Goal: Ask a question

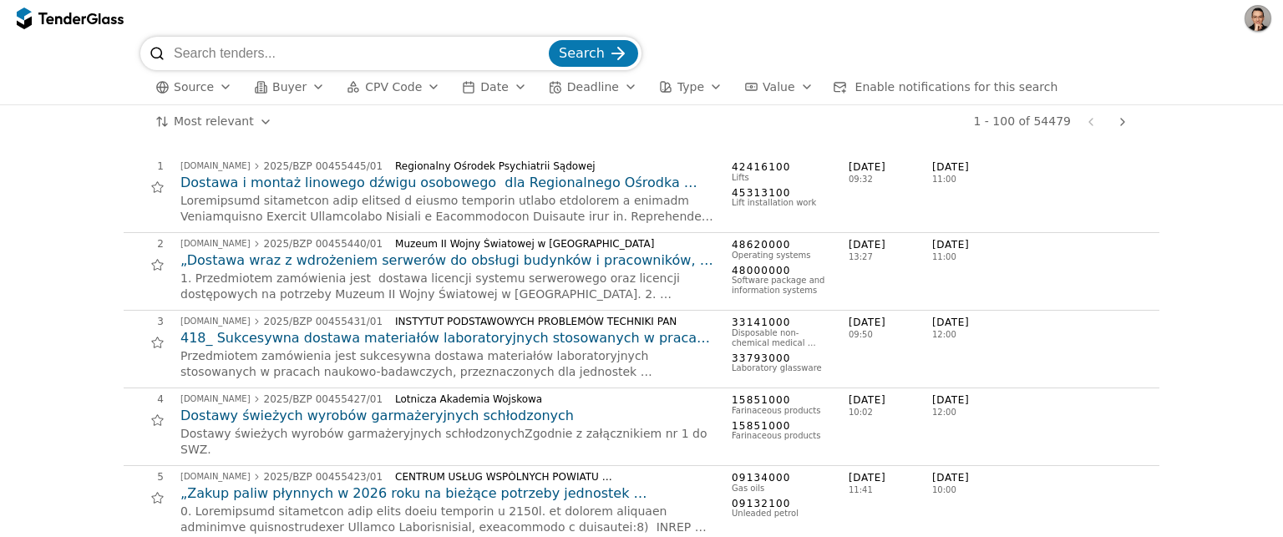
click at [409, 96] on button "CPV Code" at bounding box center [393, 87] width 107 height 21
click at [317, 87] on div "button" at bounding box center [318, 86] width 47 height 43
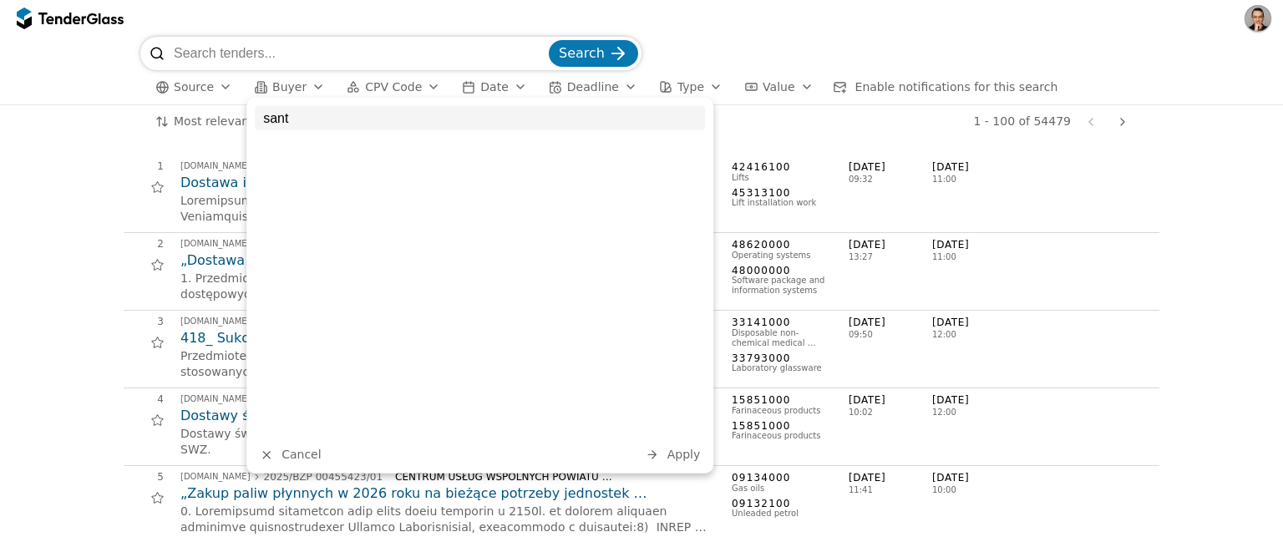
type input "santa"
click at [686, 124] on input "santa" at bounding box center [480, 118] width 450 height 24
click at [691, 119] on input "santa" at bounding box center [480, 118] width 450 height 24
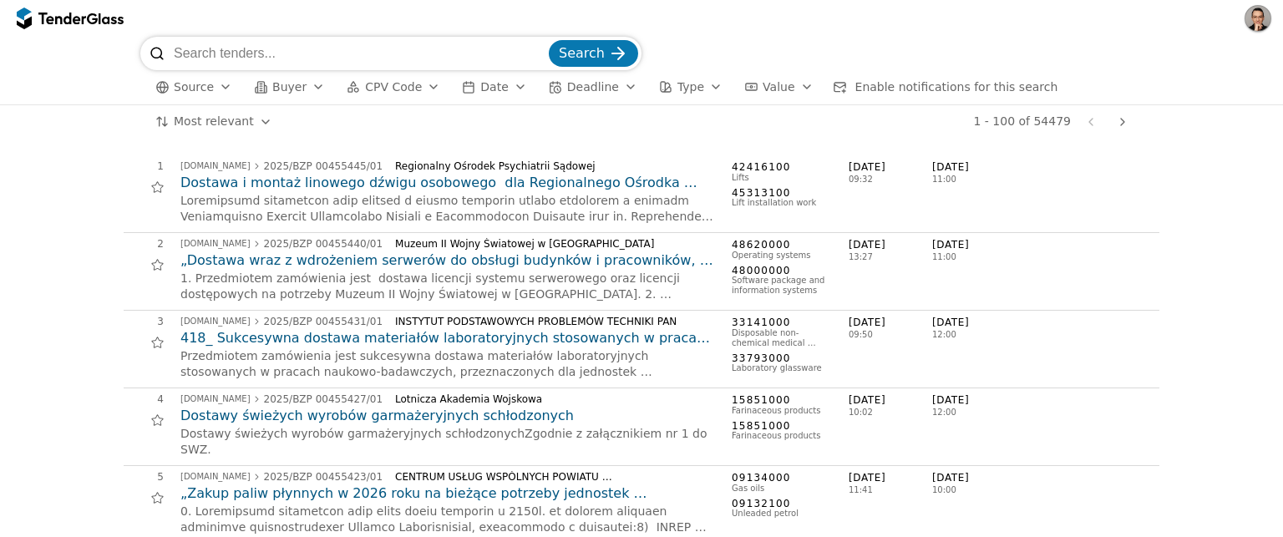
click at [271, 51] on input "search" at bounding box center [360, 53] width 372 height 33
paste input "defibriliatorius"
type input "defibriliatorius"
click at [549, 40] on button "Search" at bounding box center [593, 53] width 89 height 27
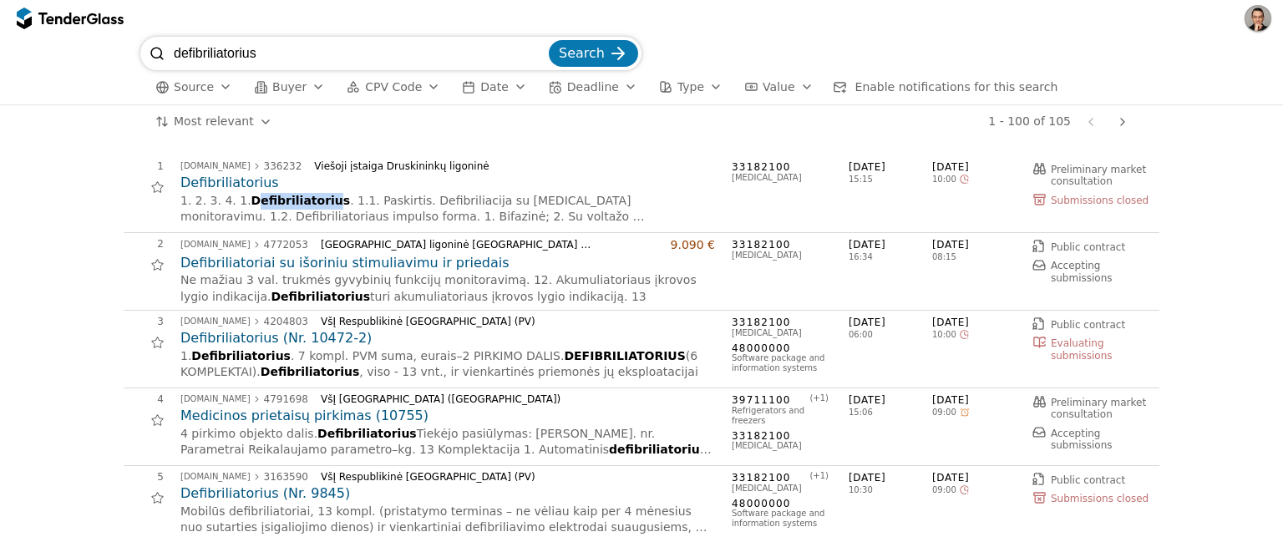
drag, startPoint x: 250, startPoint y: 204, endPoint x: 326, endPoint y: 200, distance: 76.1
click at [326, 200] on span "Defibriliatorius" at bounding box center [300, 200] width 99 height 13
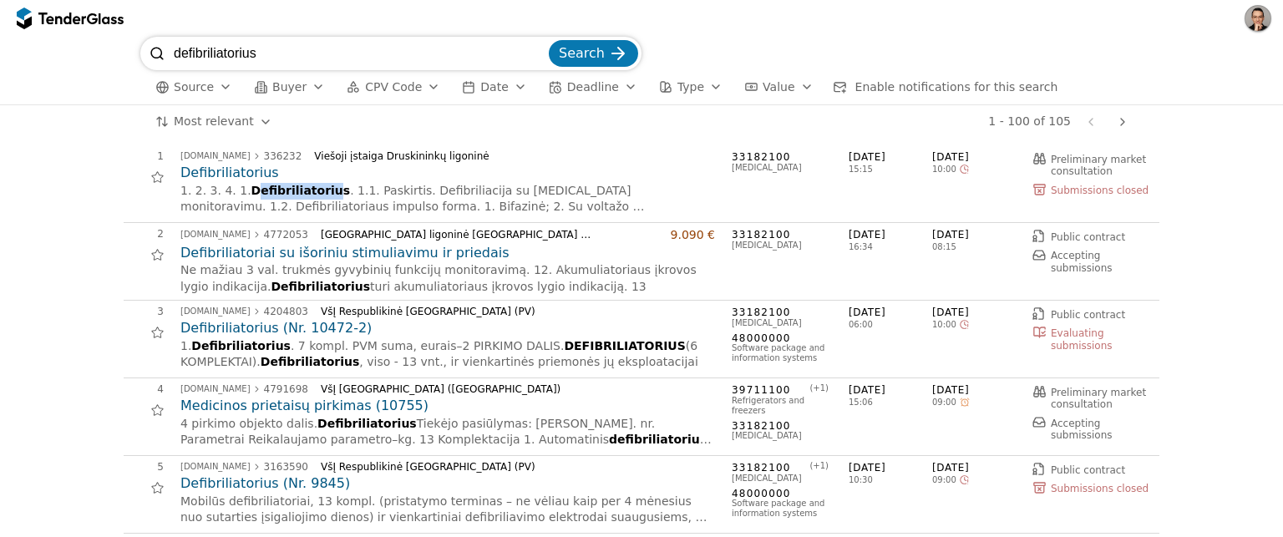
scroll to position [9, 0]
click at [289, 81] on span "Buyer" at bounding box center [289, 86] width 34 height 13
click at [411, 87] on span "CPV Code" at bounding box center [393, 86] width 57 height 13
click at [863, 82] on span "Enable notifications for this search" at bounding box center [956, 86] width 203 height 13
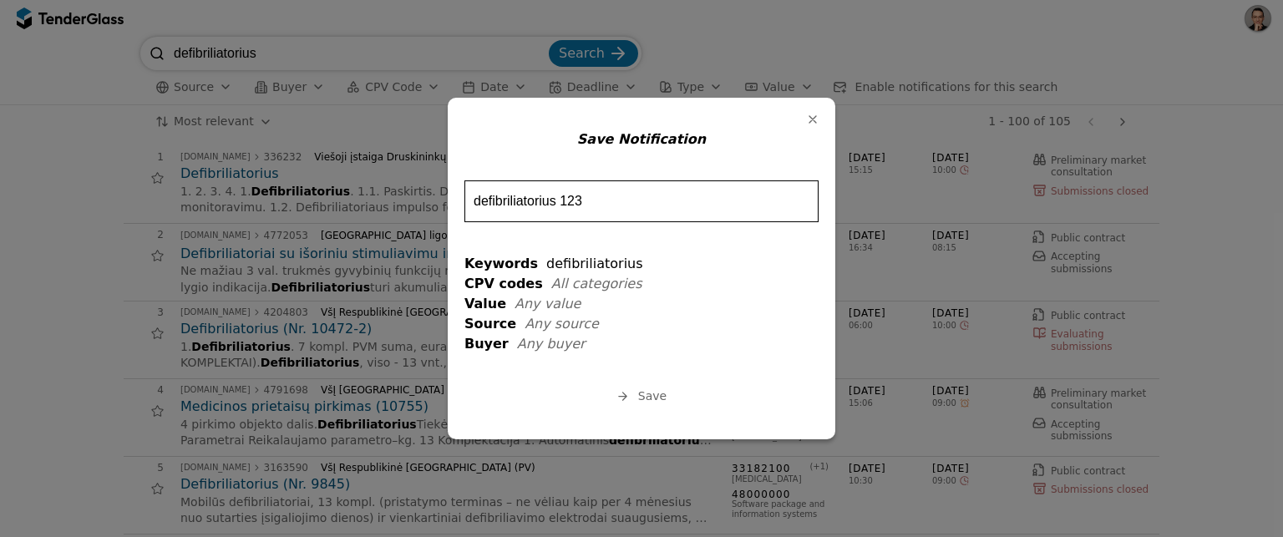
type input "defibriliatorius 123"
click at [644, 396] on span "Save" at bounding box center [652, 395] width 28 height 13
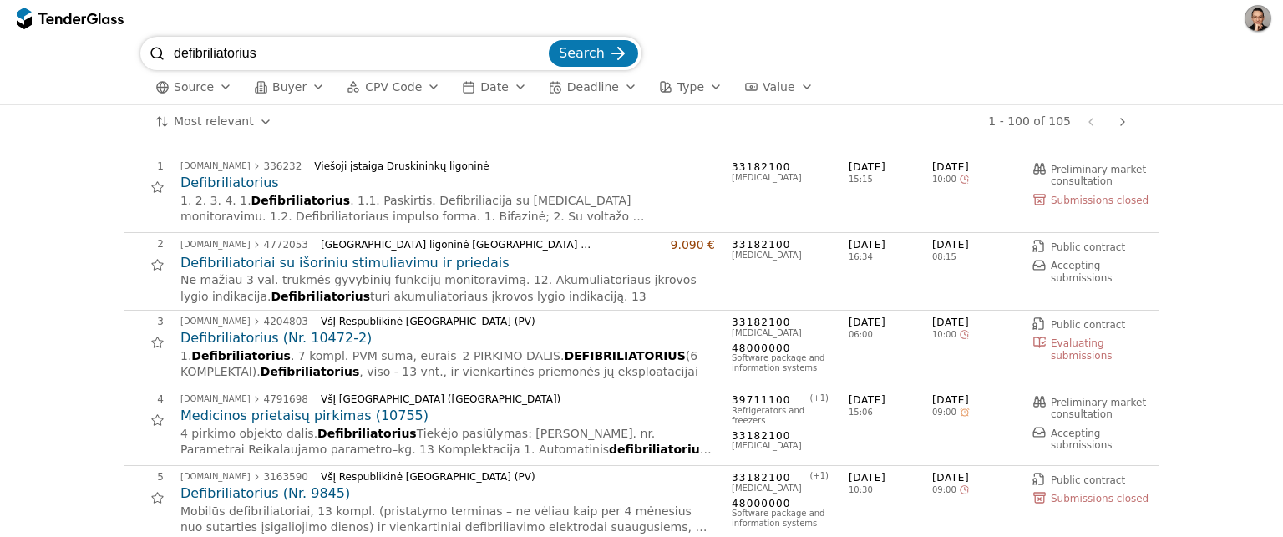
click at [222, 261] on h2 "Defibriliatoriai su išoriniu stimuliavimu ir priedais" at bounding box center [447, 263] width 535 height 18
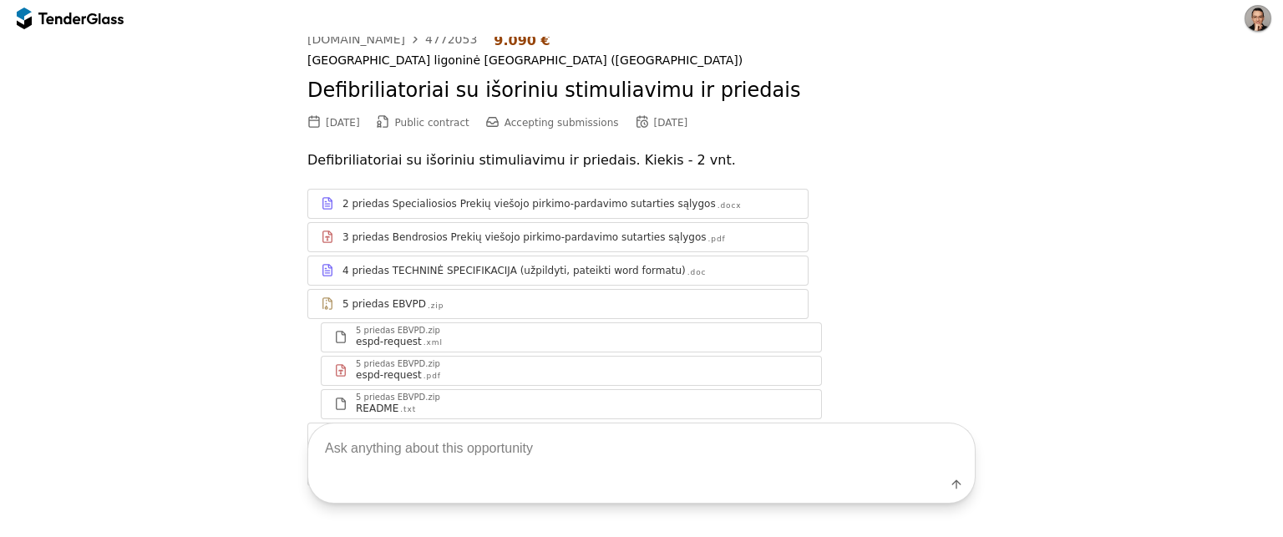
scroll to position [33, 0]
click at [439, 279] on div "4 priedas TECHNINĖ SPECIFIKACIJA (užpildyti, pateikti word formatu) .doc" at bounding box center [558, 270] width 500 height 21
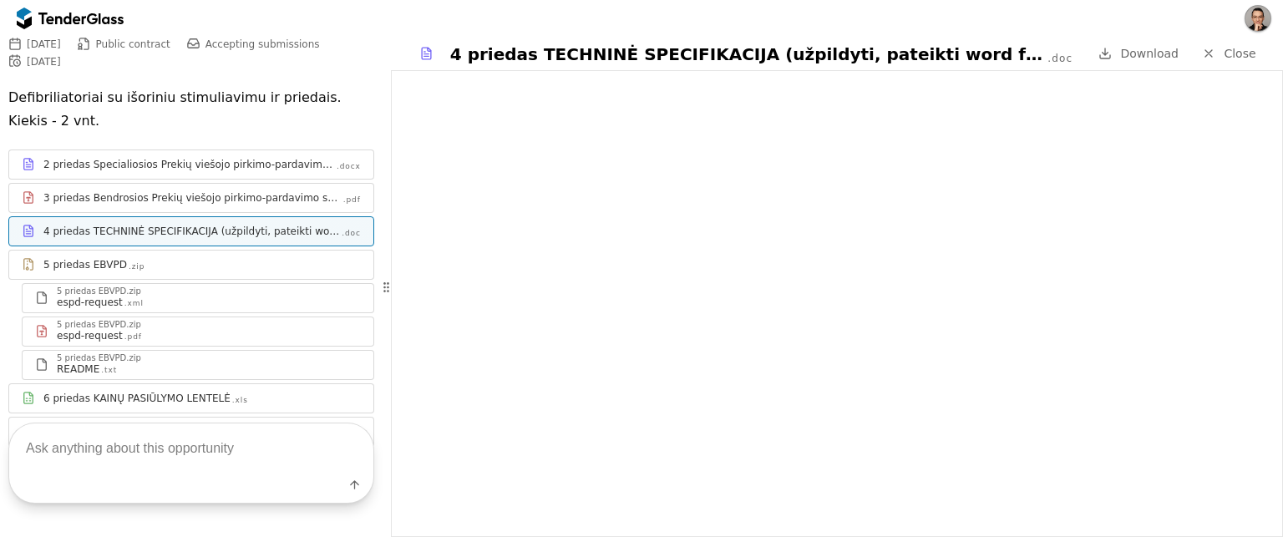
scroll to position [140, 0]
click at [199, 199] on div "3 priedas Bendrosios Prekių viešojo pirkimo-pardavimo sutarties sąlygos" at bounding box center [192, 196] width 298 height 13
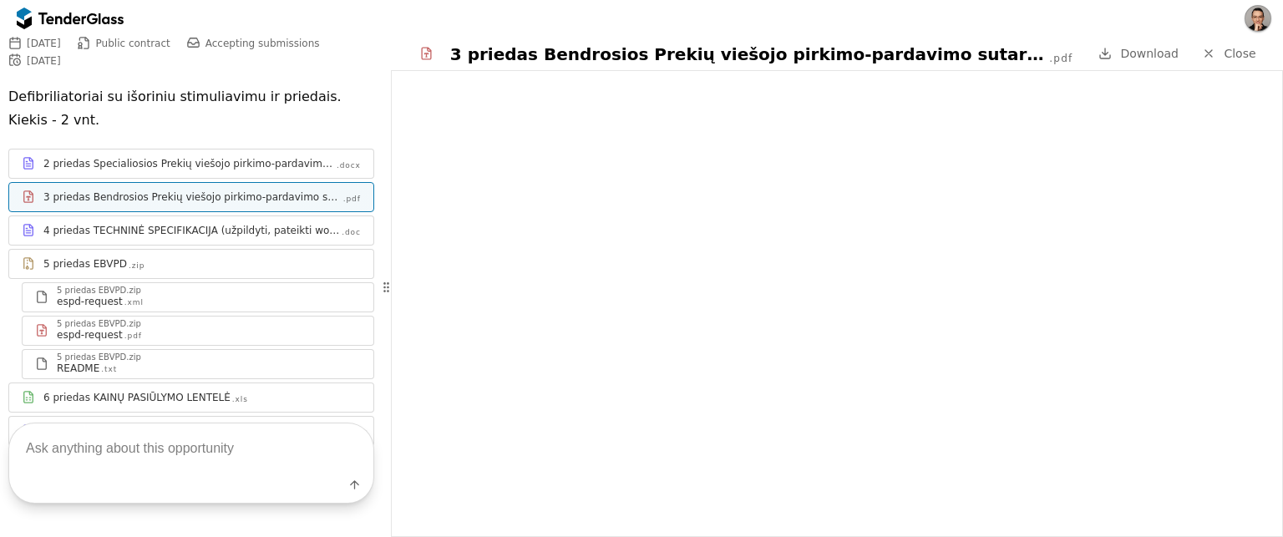
scroll to position [222, 0]
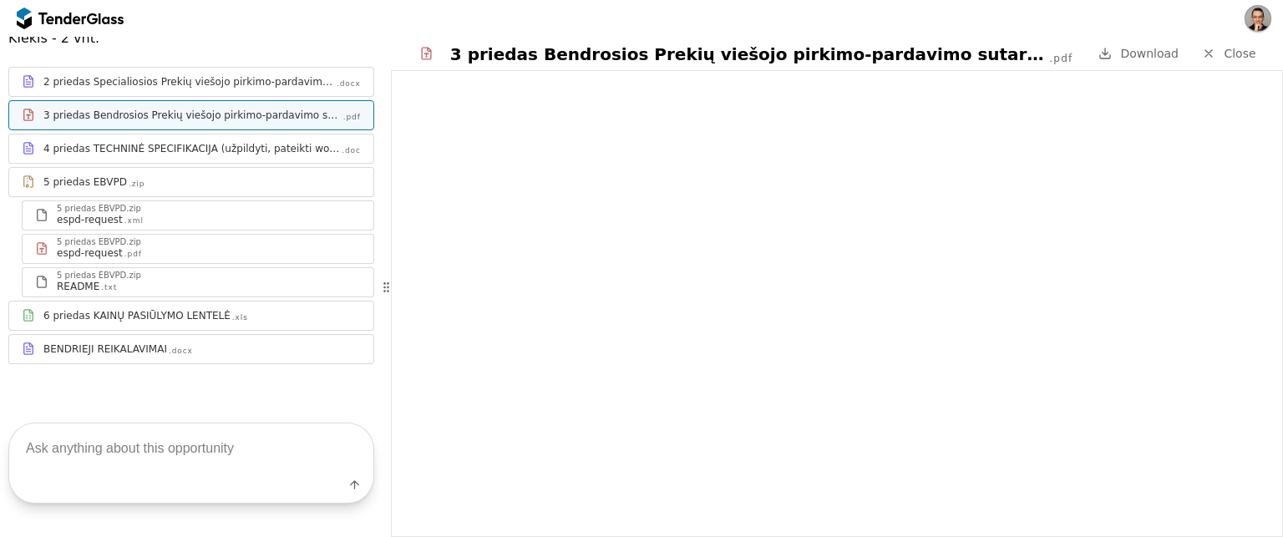
click at [152, 258] on div "espd-request .pdf" at bounding box center [209, 252] width 304 height 13
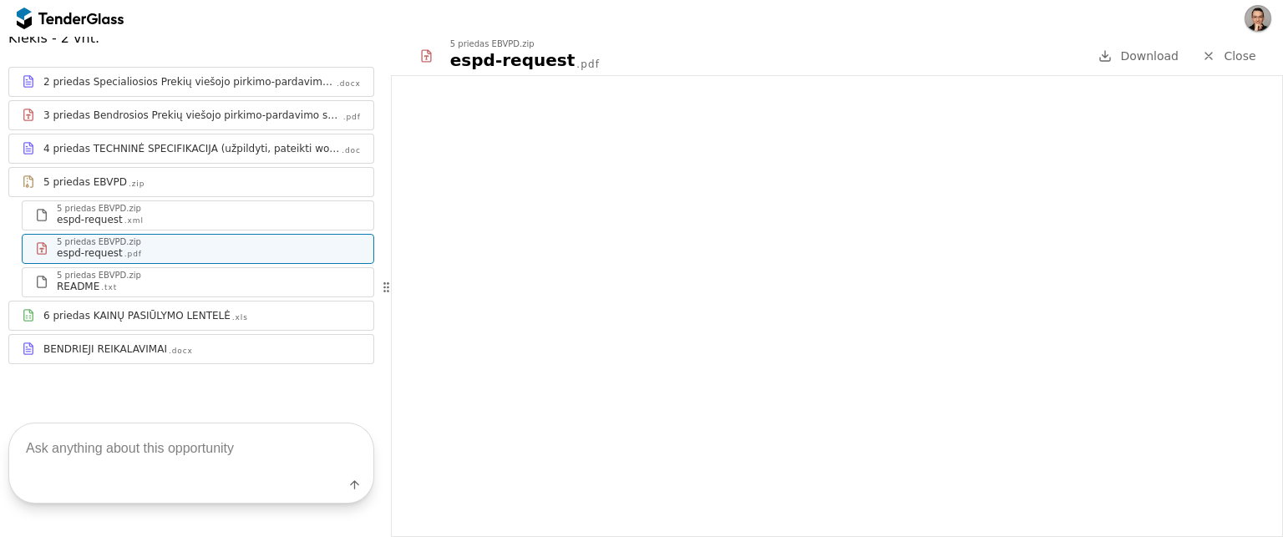
click at [125, 315] on div "6 priedas KAINŲ PASIŪLYMO LENTELĖ" at bounding box center [136, 315] width 187 height 13
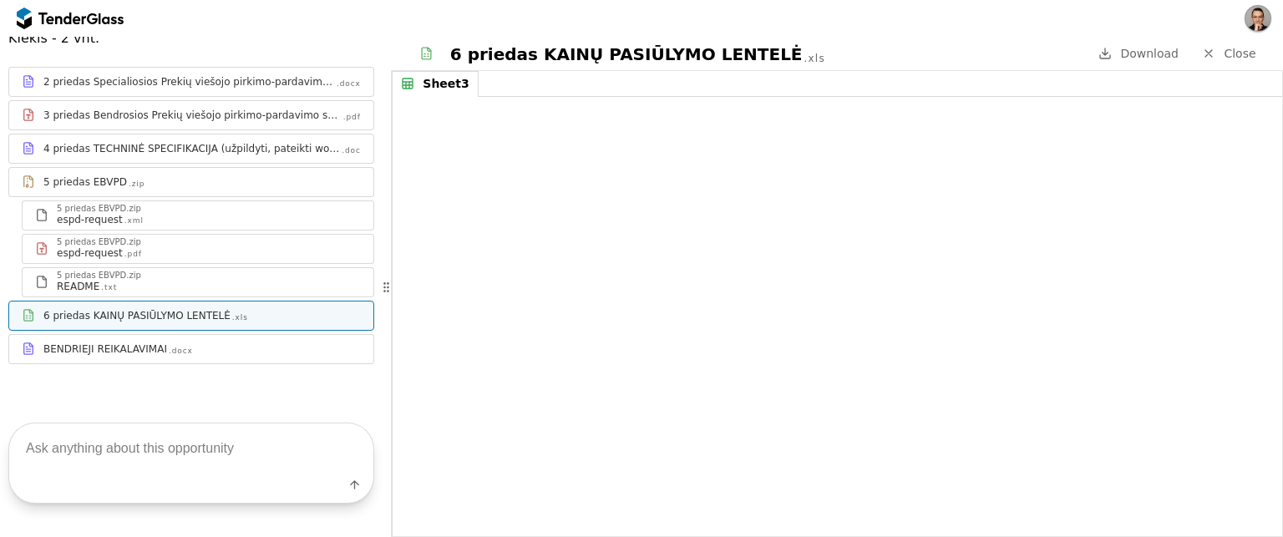
click at [156, 457] on textarea at bounding box center [191, 448] width 364 height 49
click at [75, 446] on textarea at bounding box center [191, 448] width 364 height 49
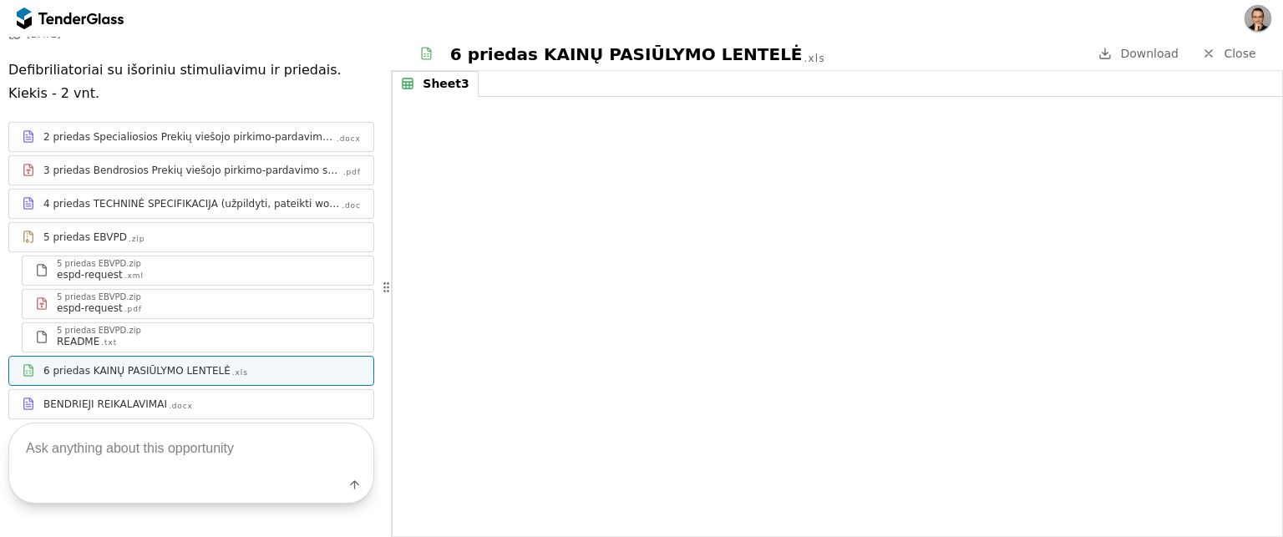
scroll to position [222, 0]
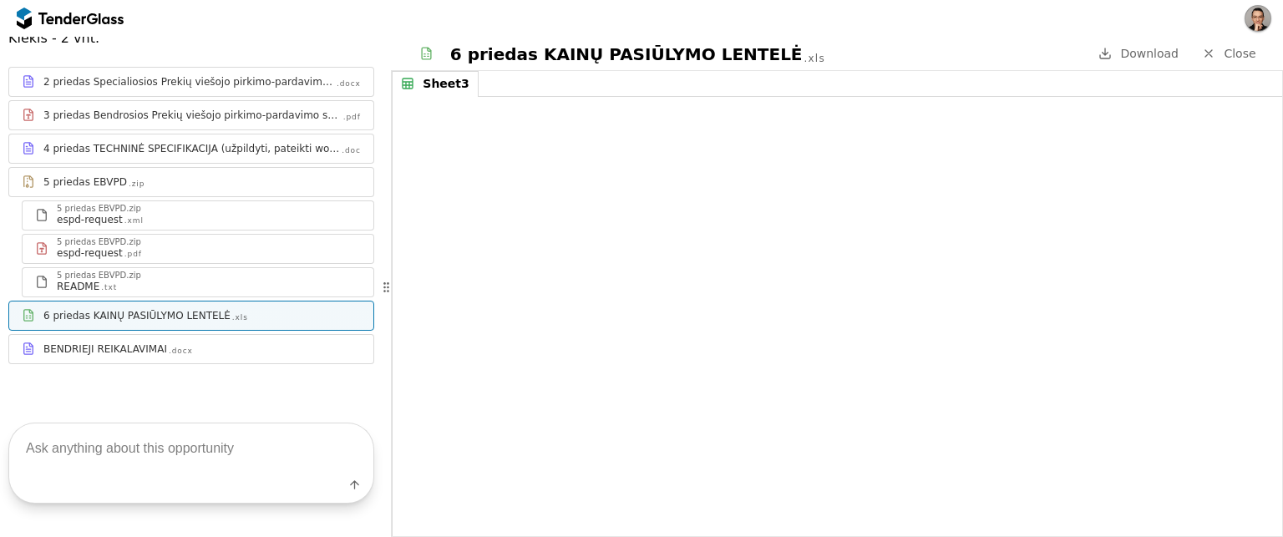
paste textarea "Kokios yra techninės specifikacijos?"
type textarea "Kokios yra techninės specifikacijos?"
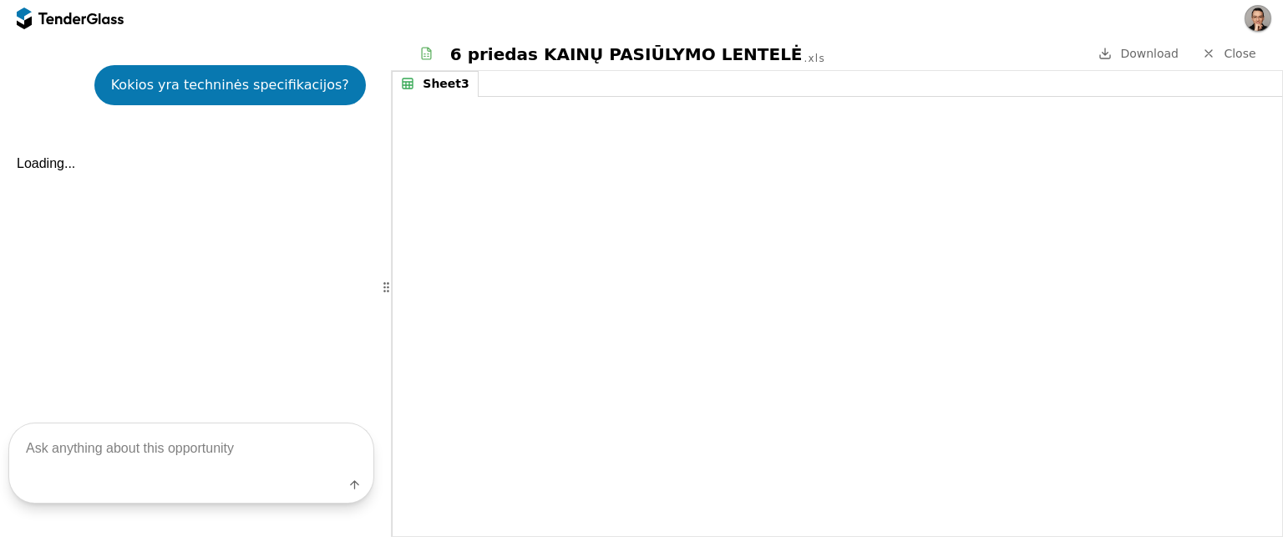
scroll to position [571, 0]
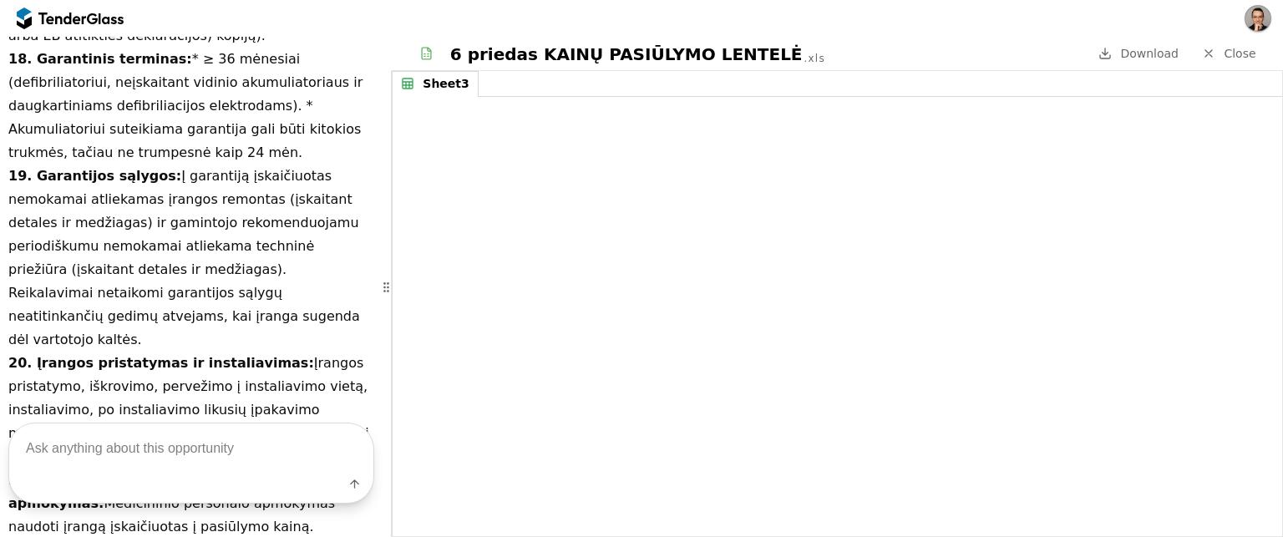
scroll to position [2523, 0]
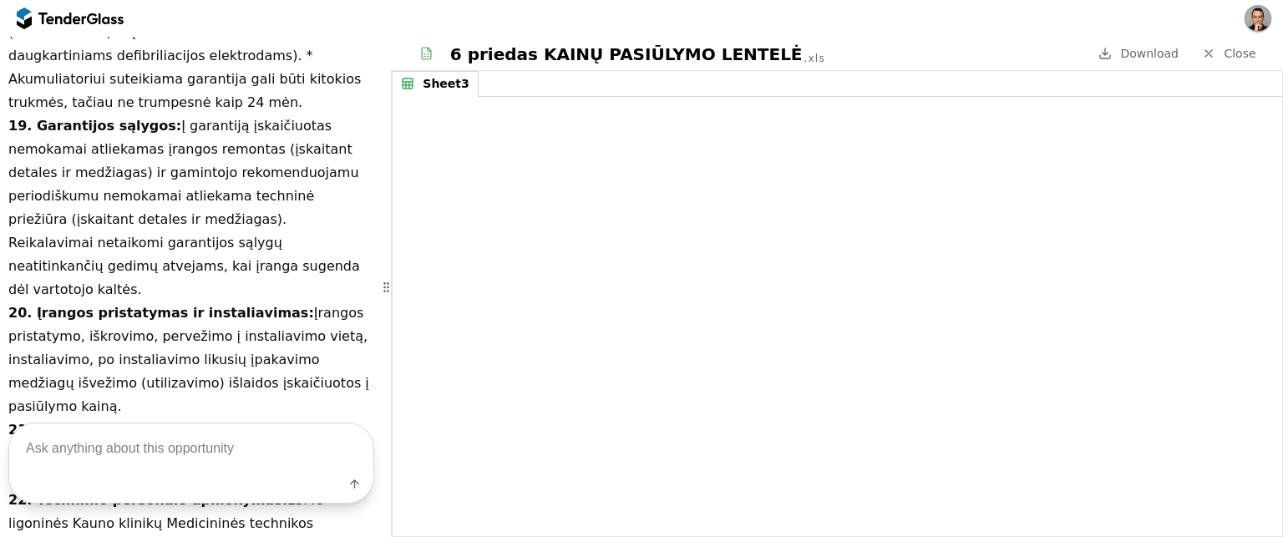
click at [122, 445] on textarea at bounding box center [191, 448] width 364 height 49
paste textarea "Kokie yra pristatymo terminai?"
type textarea "Kokie yra pristatymo terminai?"
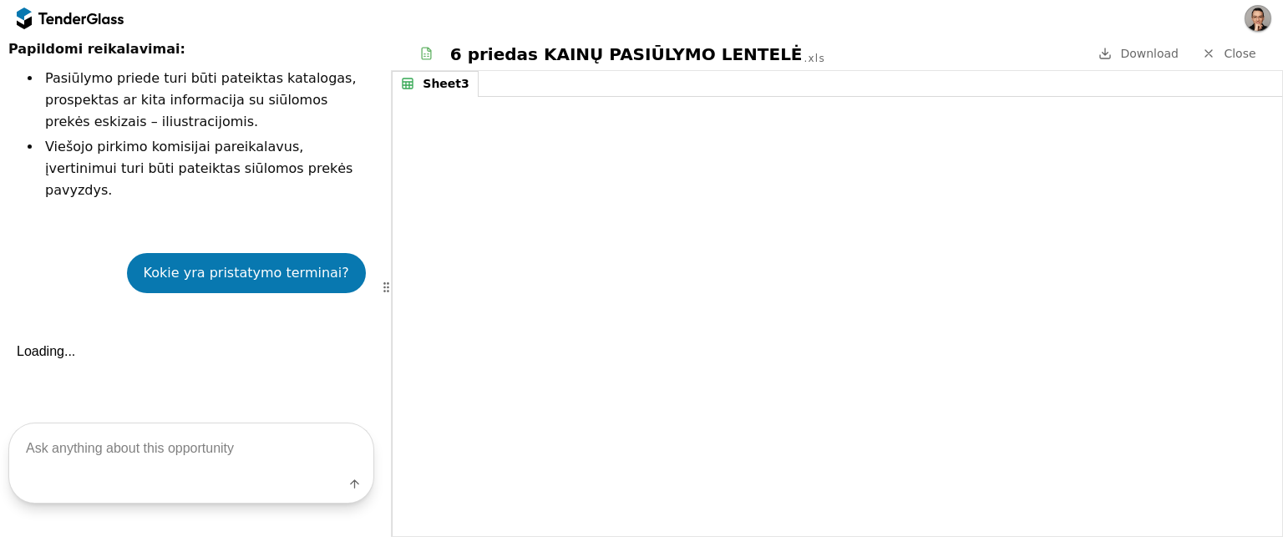
scroll to position [3516, 0]
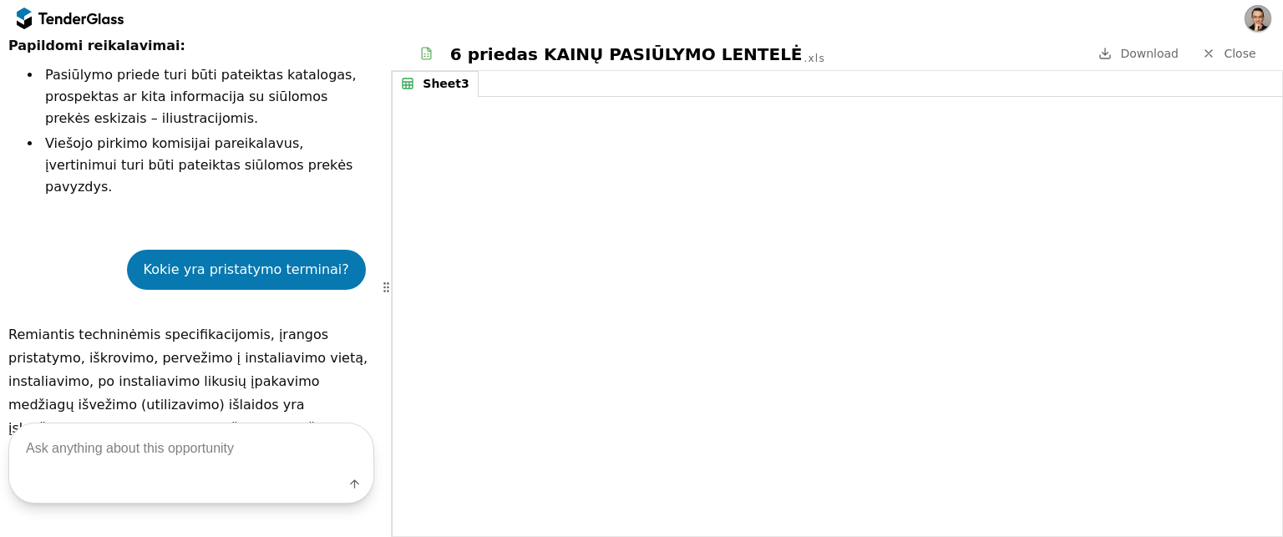
click at [238, 323] on p "Remiantis techninėmis specifikacijomis, įrangos pristatymo, iškrovimo, pervežim…" at bounding box center [191, 405] width 366 height 164
click at [119, 451] on textarea at bounding box center [191, 448] width 364 height 49
type textarea "Kaip laimeti?"
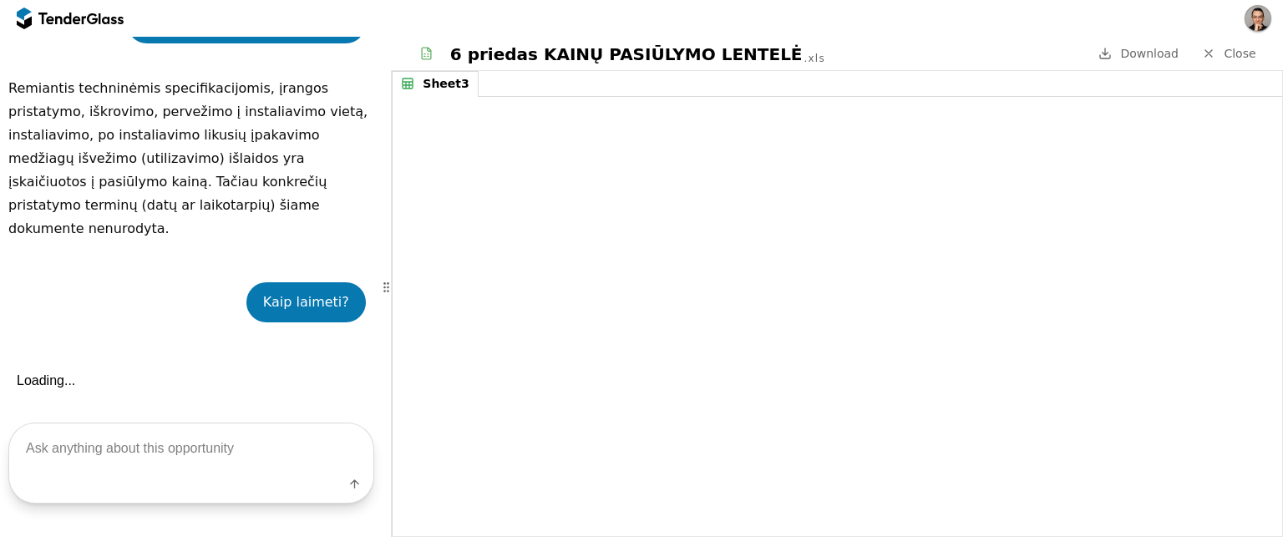
scroll to position [3770, 0]
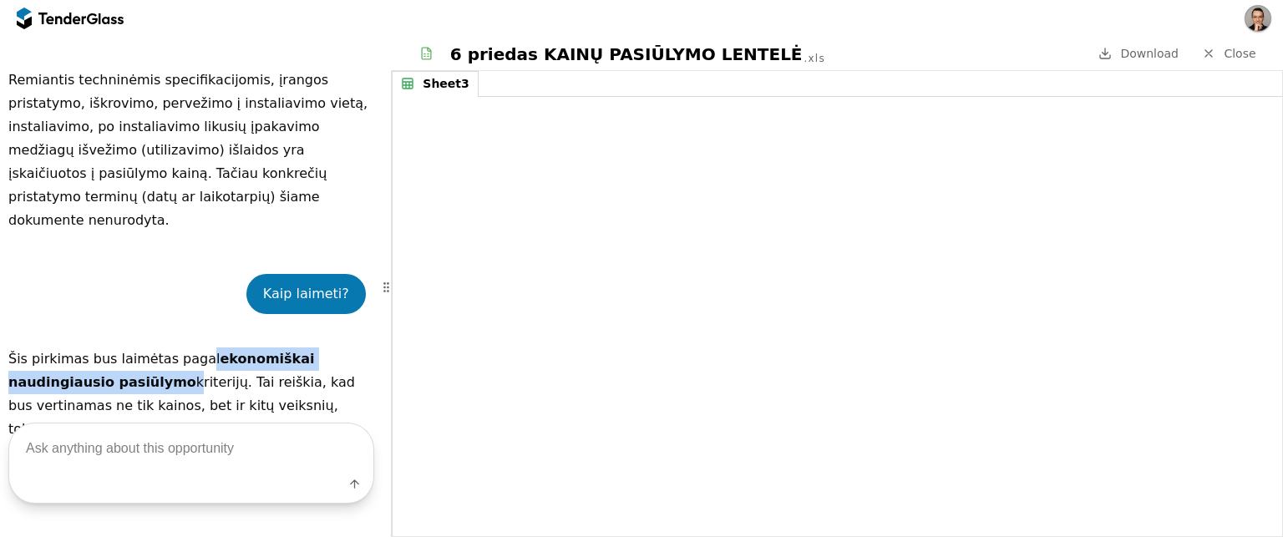
drag, startPoint x: 204, startPoint y: 150, endPoint x: 175, endPoint y: 167, distance: 33.0
click at [175, 348] on p "Šis pirkimas bus laimėtas pagal ekonomiškai naudingiausio pasiūlymo kriterijų. …" at bounding box center [191, 406] width 366 height 117
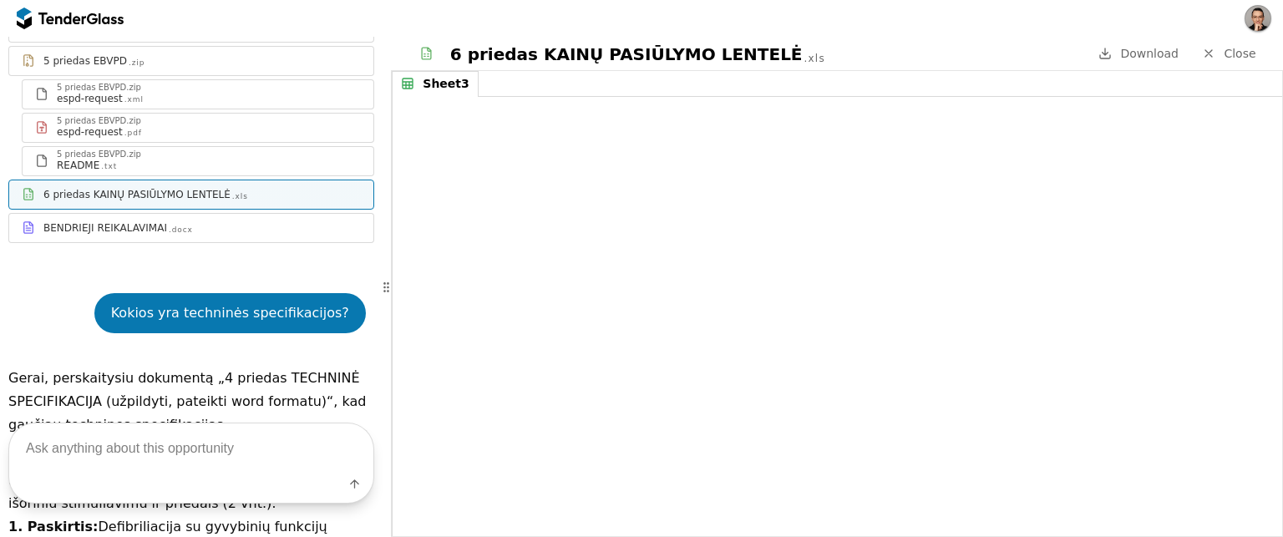
scroll to position [394, 0]
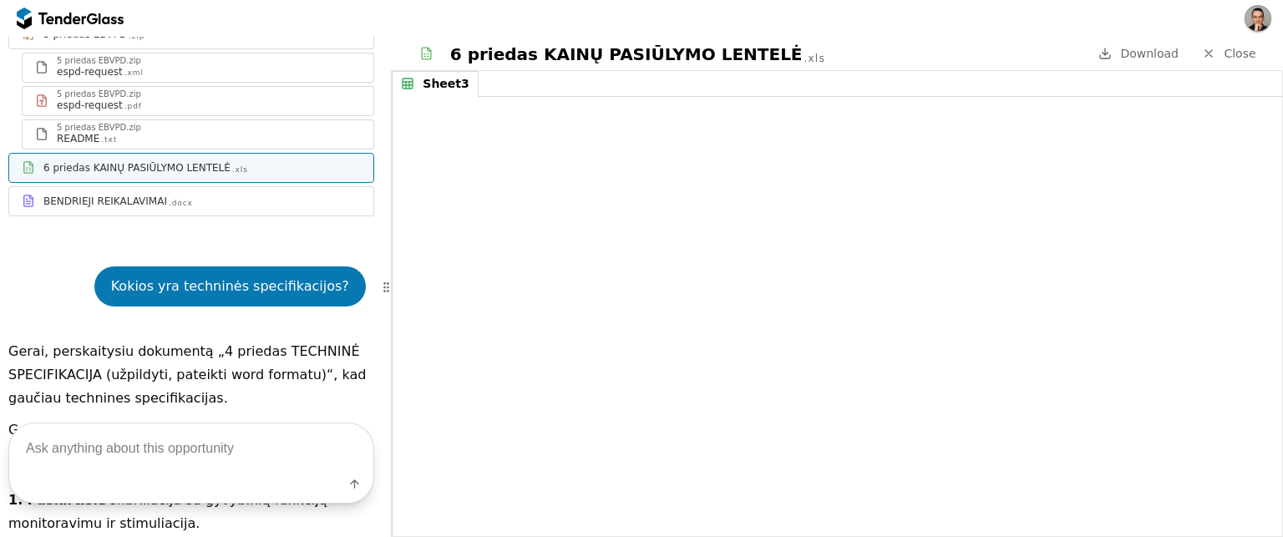
click at [84, 454] on textarea at bounding box center [191, 448] width 364 height 49
click at [135, 449] on textarea at bounding box center [191, 448] width 364 height 49
type textarea "k"
click at [98, 463] on textarea at bounding box center [191, 448] width 364 height 49
paste textarea "kokius dokumentus reikia pateikti kartu su pasiūlymu?"
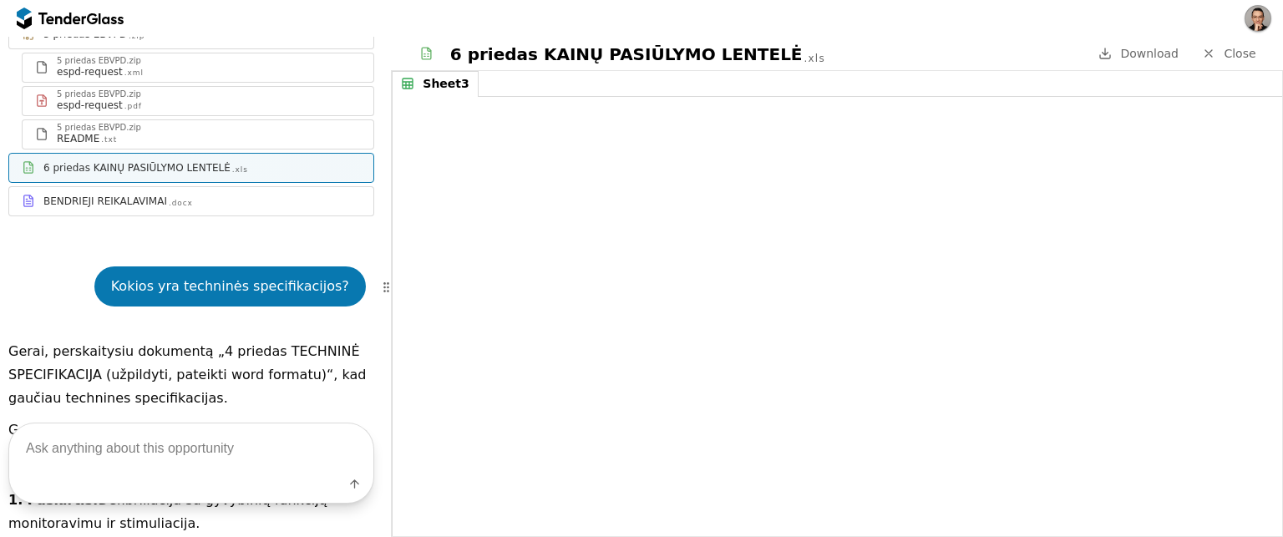
type textarea "kokius dokumentus reikia pateikti kartu su pasiūlymu?"
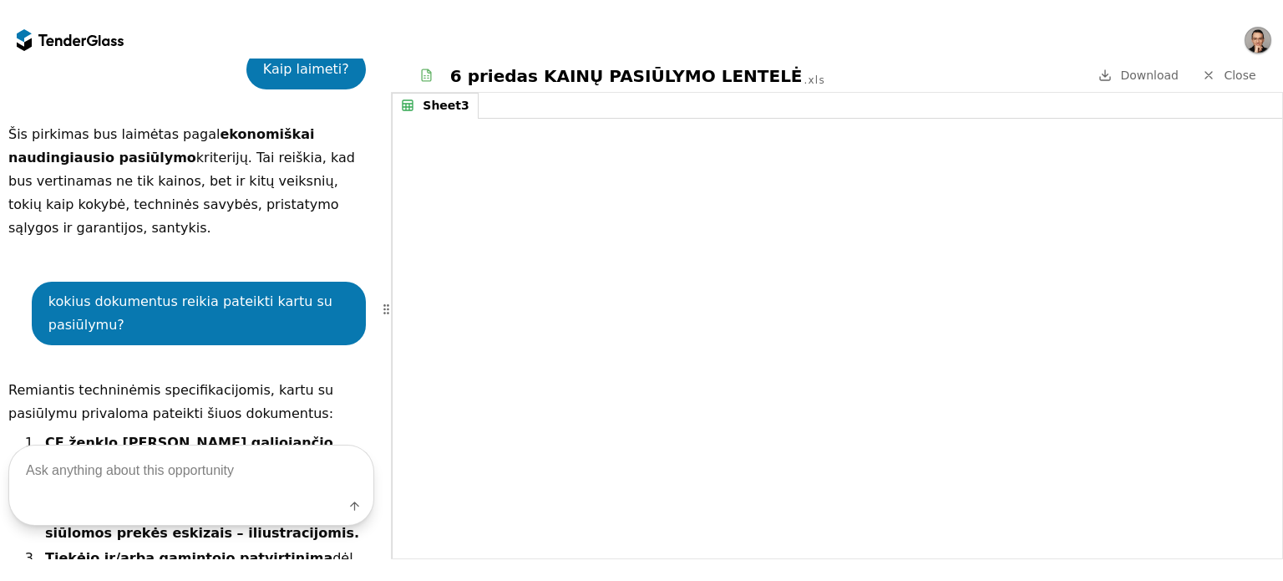
scroll to position [4013, 0]
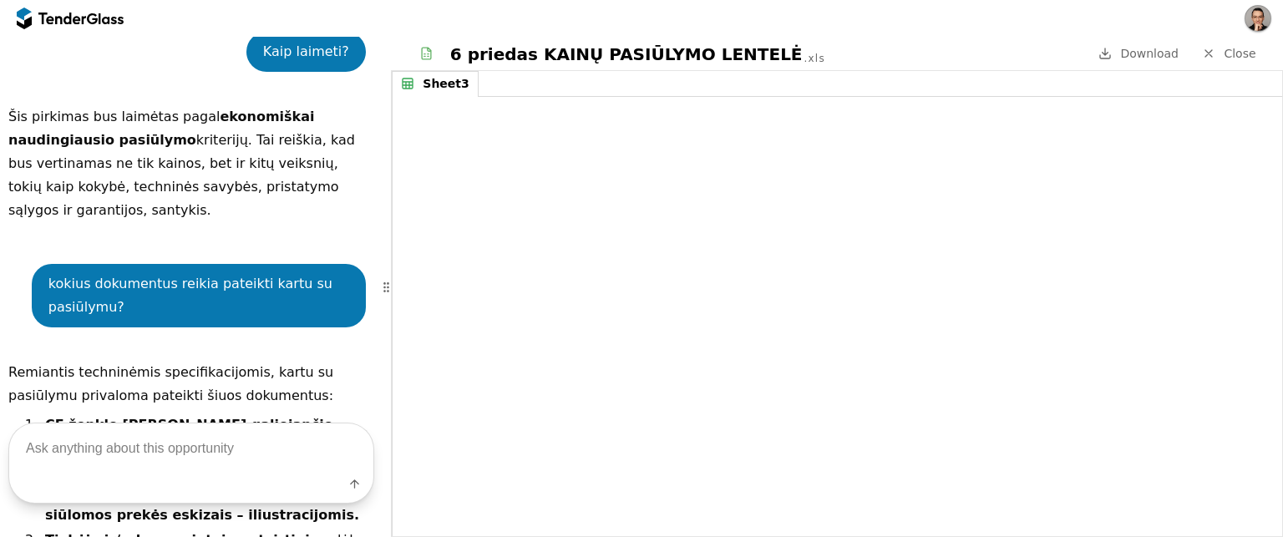
click at [75, 13] on div at bounding box center [61, 18] width 47 height 11
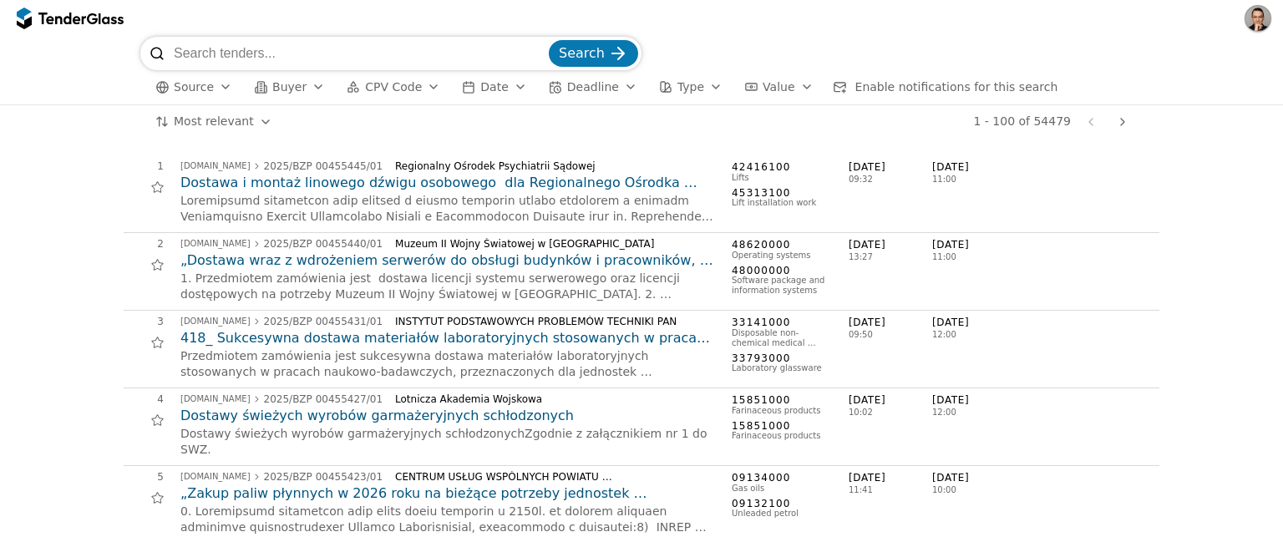
click at [195, 82] on span "Source" at bounding box center [194, 86] width 40 height 13
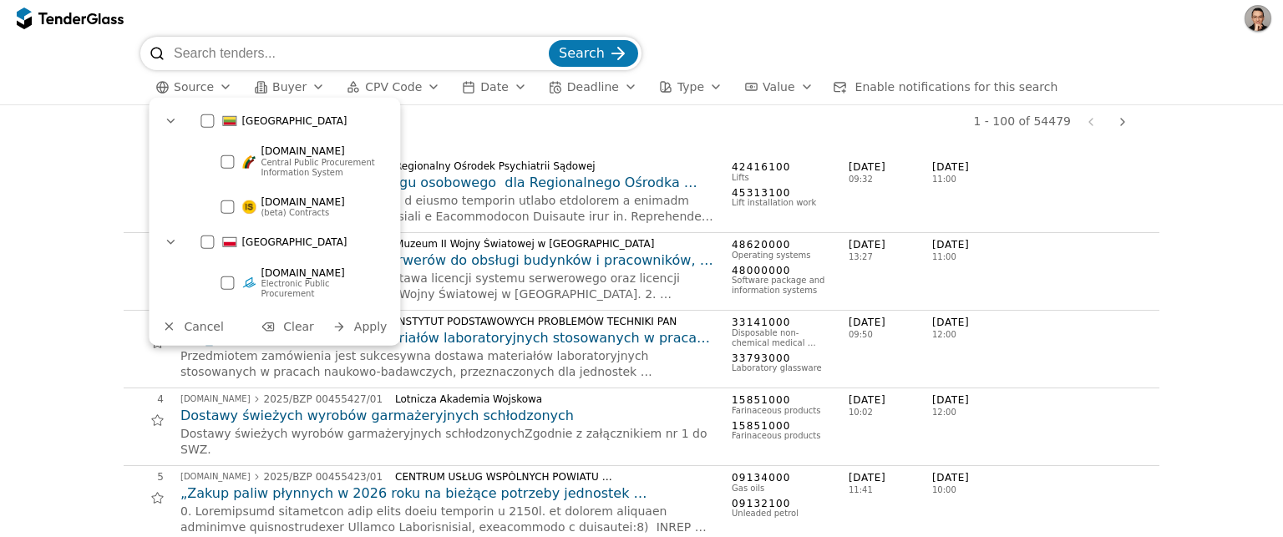
click at [223, 208] on div at bounding box center [227, 207] width 13 height 13
click at [368, 320] on span "Apply" at bounding box center [370, 326] width 33 height 13
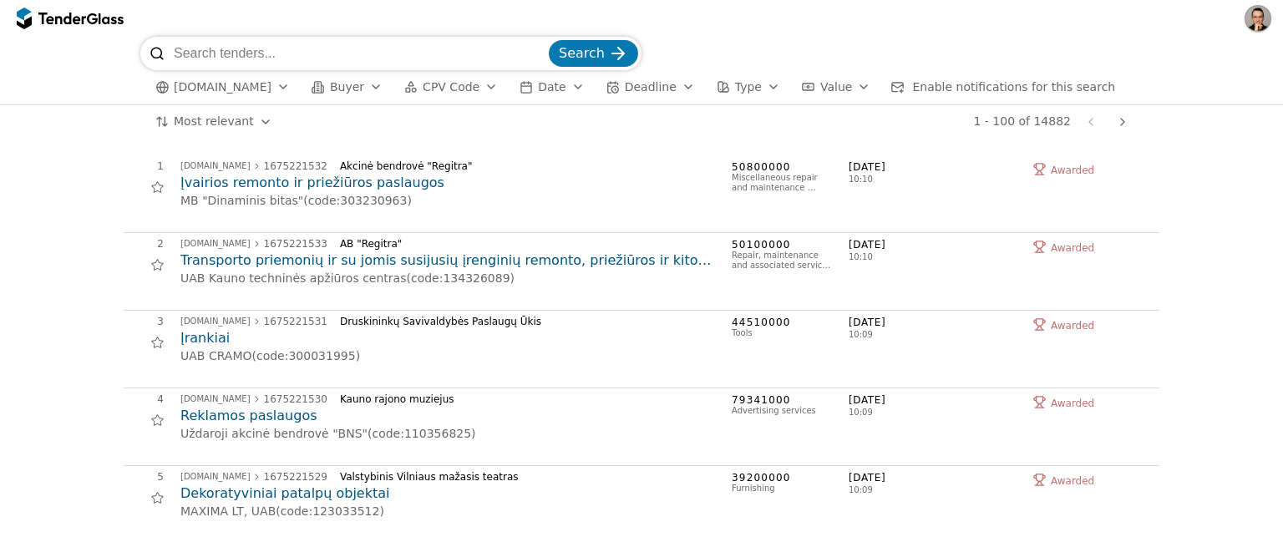
click at [283, 184] on h2 "Įvairios remonto ir priežiūros paslaugos" at bounding box center [447, 183] width 535 height 18
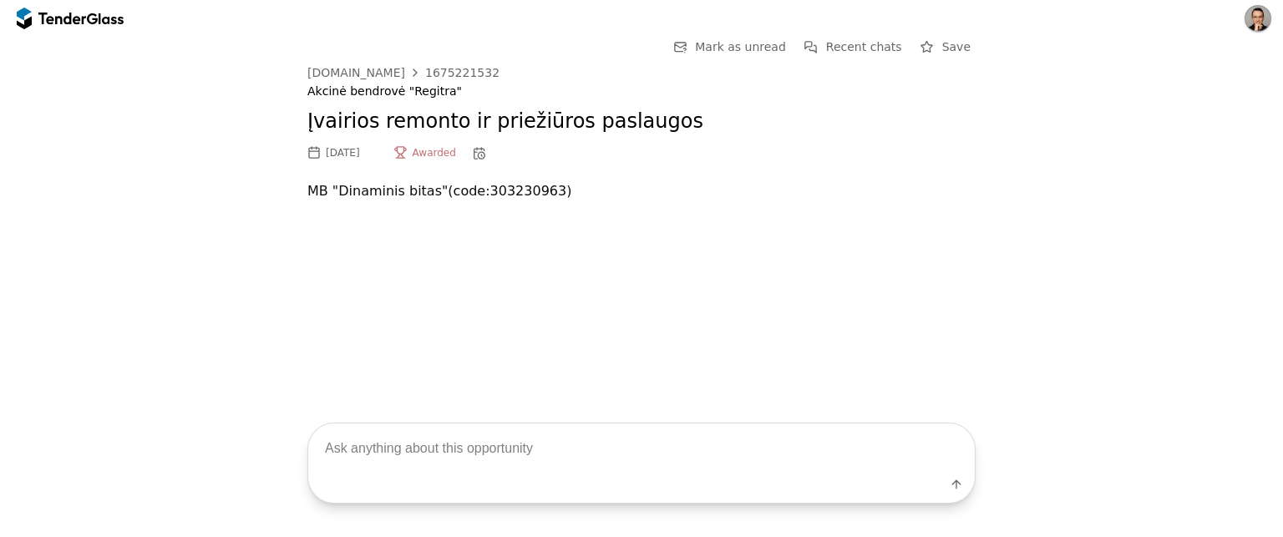
click at [76, 19] on div at bounding box center [61, 18] width 47 height 11
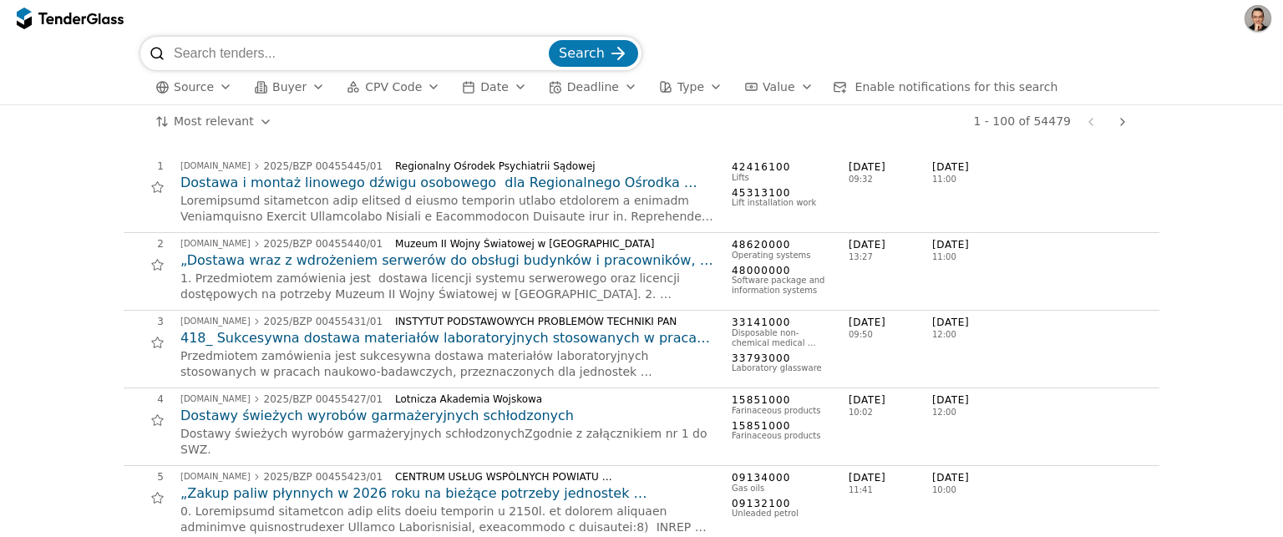
click at [201, 89] on span "Source" at bounding box center [194, 86] width 40 height 13
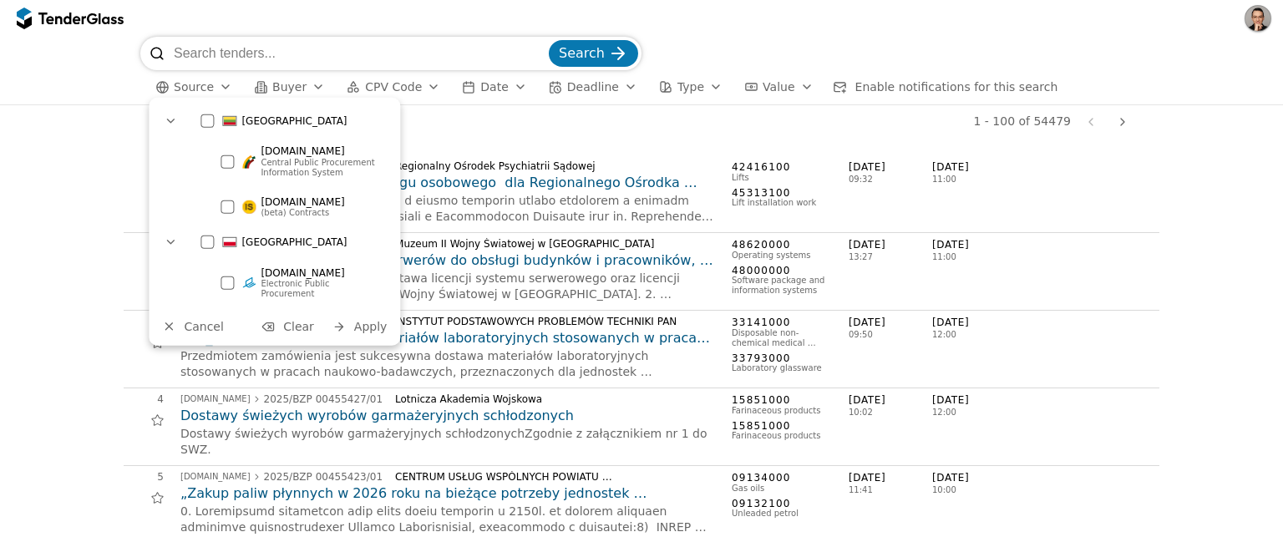
click at [204, 241] on div at bounding box center [207, 242] width 13 height 13
click at [347, 317] on button "Apply" at bounding box center [359, 327] width 65 height 21
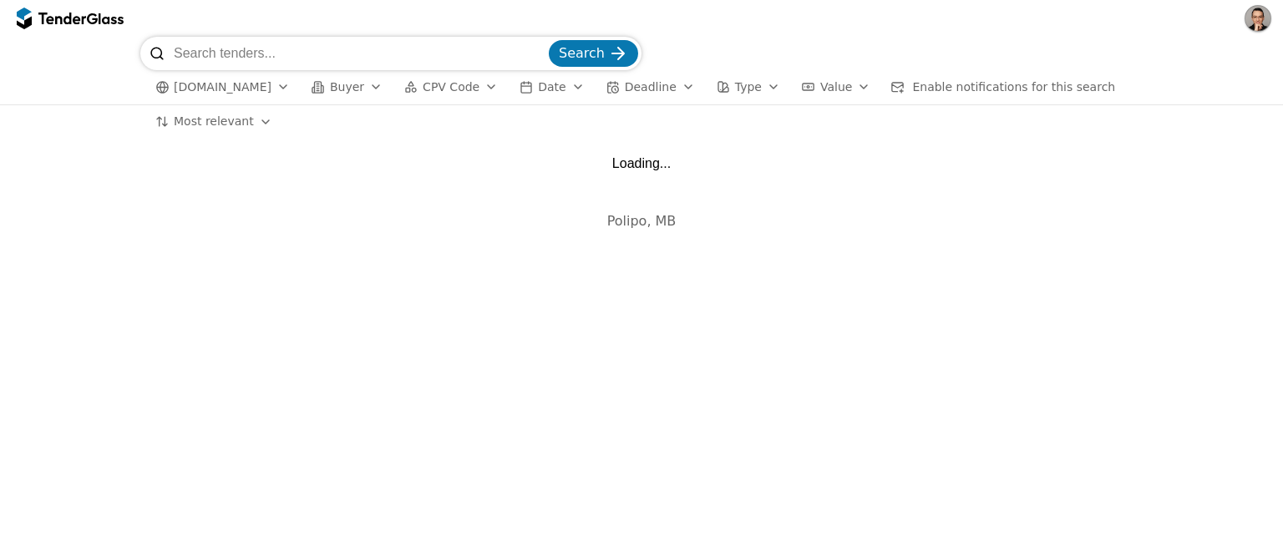
click at [364, 89] on span "Buyer" at bounding box center [347, 86] width 34 height 13
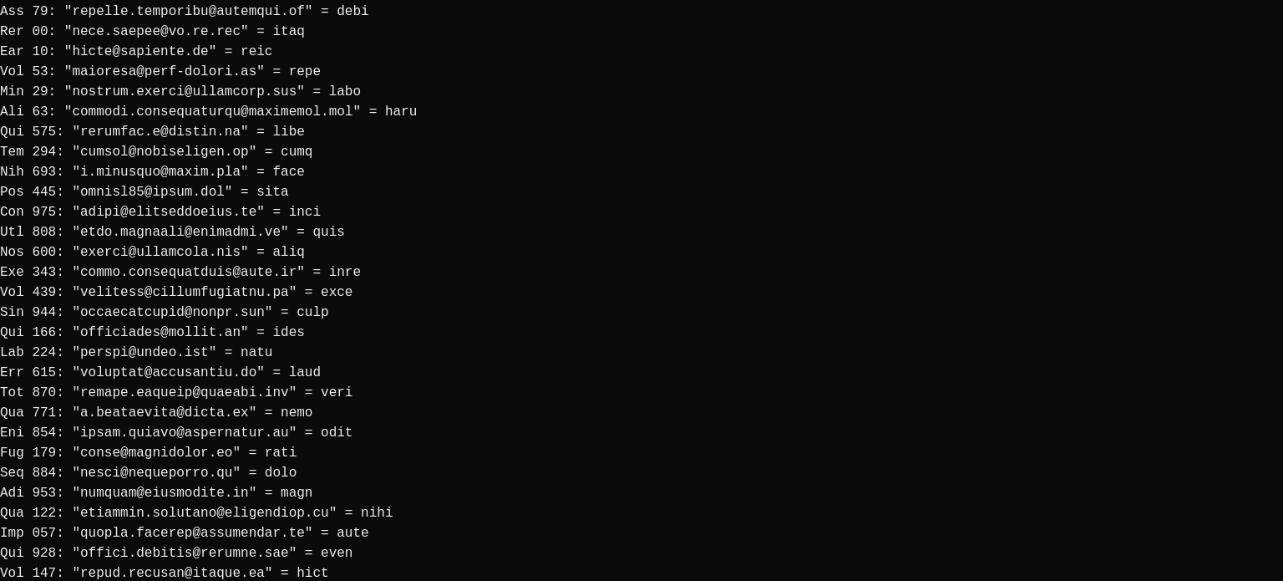
scroll to position [3248, 0]
